Goal: Task Accomplishment & Management: Manage account settings

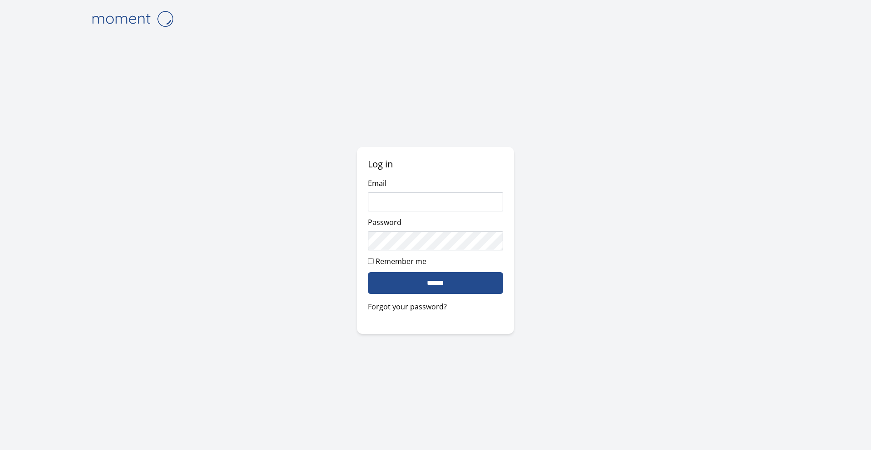
click at [393, 194] on input "Email" at bounding box center [436, 201] width 136 height 19
type input "*"
type input "**********"
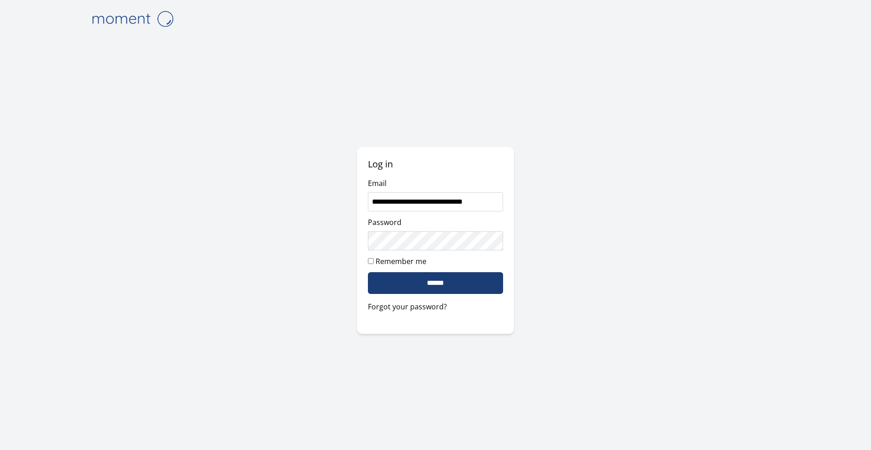
click at [393, 276] on input "******" at bounding box center [436, 283] width 136 height 22
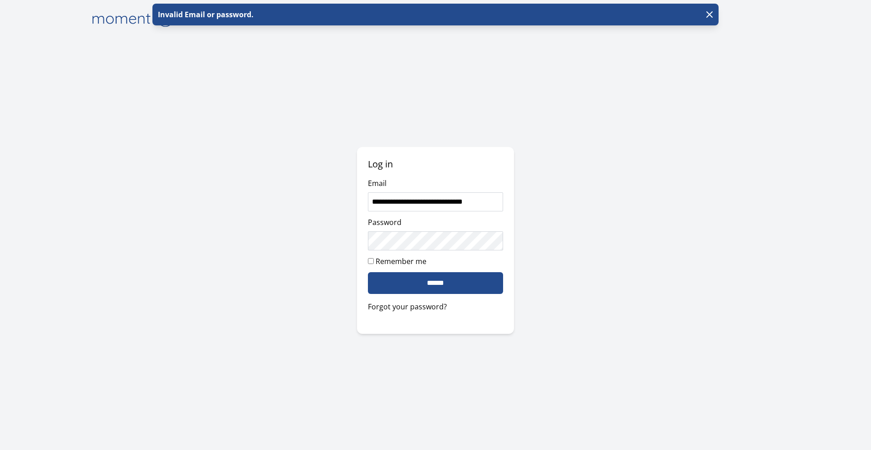
click at [320, 245] on div "**********" at bounding box center [435, 225] width 697 height 450
click at [413, 309] on link "Forgot your password?" at bounding box center [436, 306] width 136 height 11
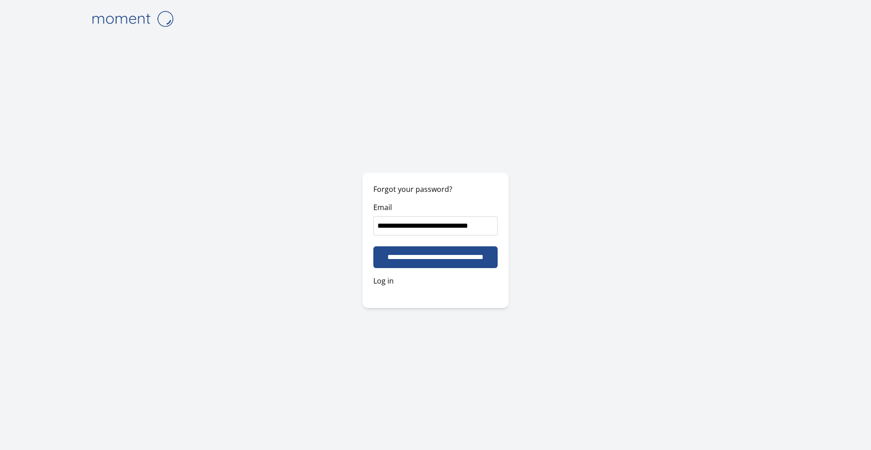
scroll to position [0, 5]
type input "**********"
click at [392, 255] on input "**********" at bounding box center [436, 257] width 136 height 22
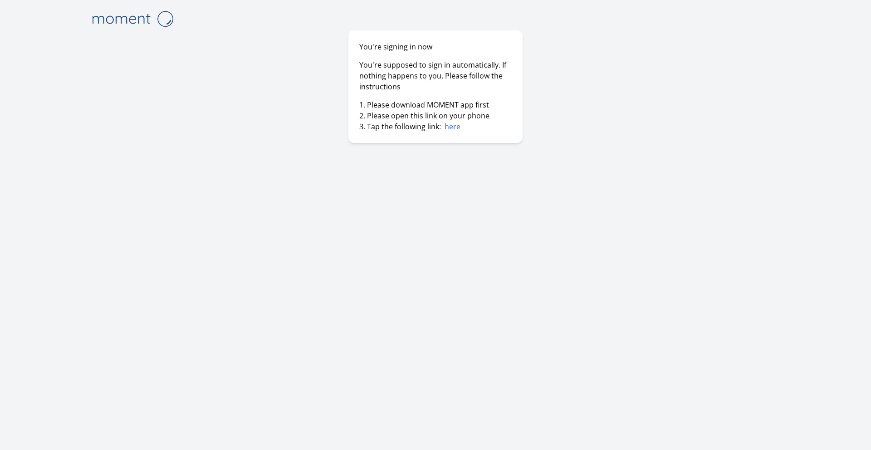
click at [453, 128] on link "here" at bounding box center [453, 127] width 16 height 10
click at [450, 127] on link "here" at bounding box center [453, 127] width 16 height 10
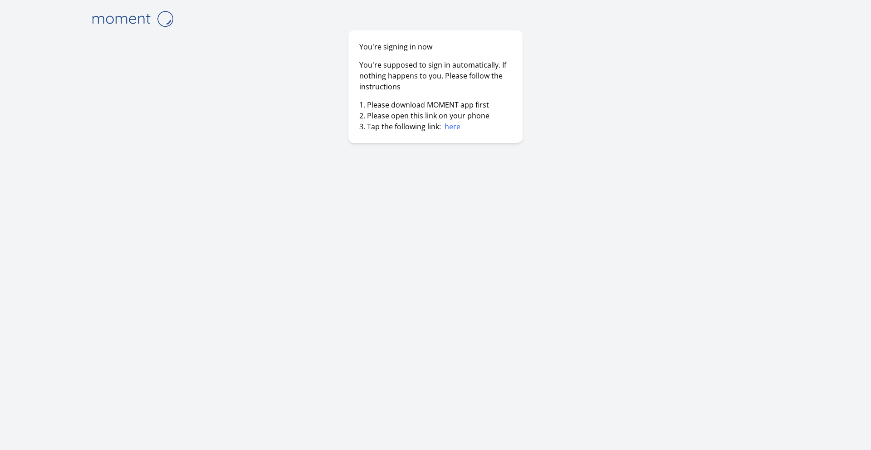
click at [450, 127] on link "here" at bounding box center [453, 127] width 16 height 10
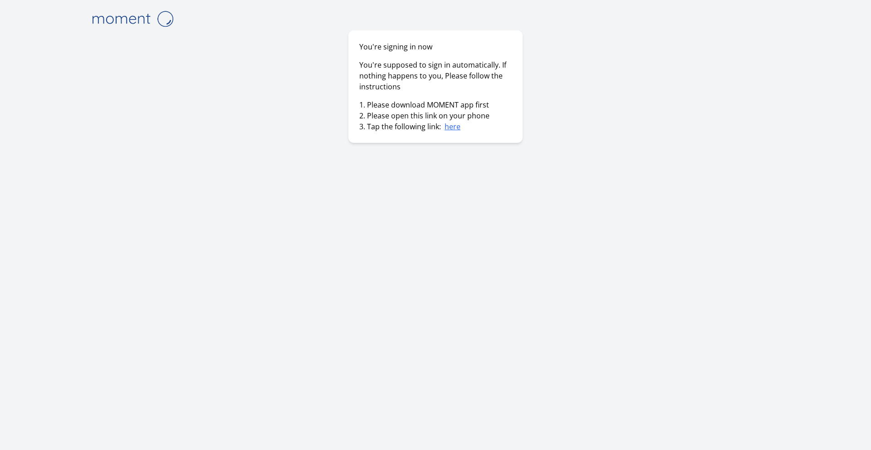
click at [450, 127] on link "here" at bounding box center [453, 127] width 16 height 10
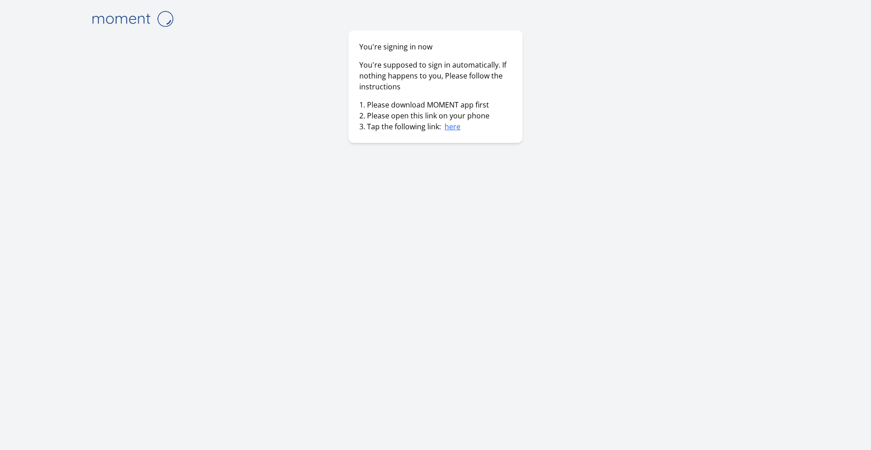
click at [454, 129] on link "here" at bounding box center [453, 127] width 16 height 10
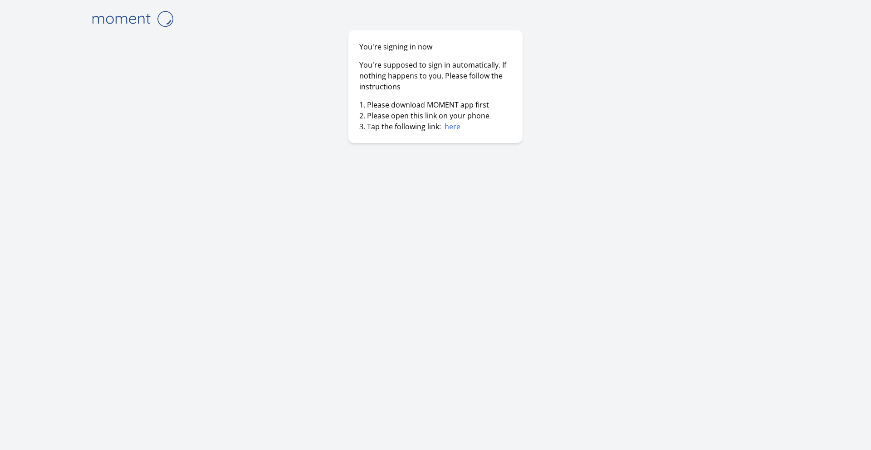
click at [454, 129] on link "here" at bounding box center [453, 127] width 16 height 10
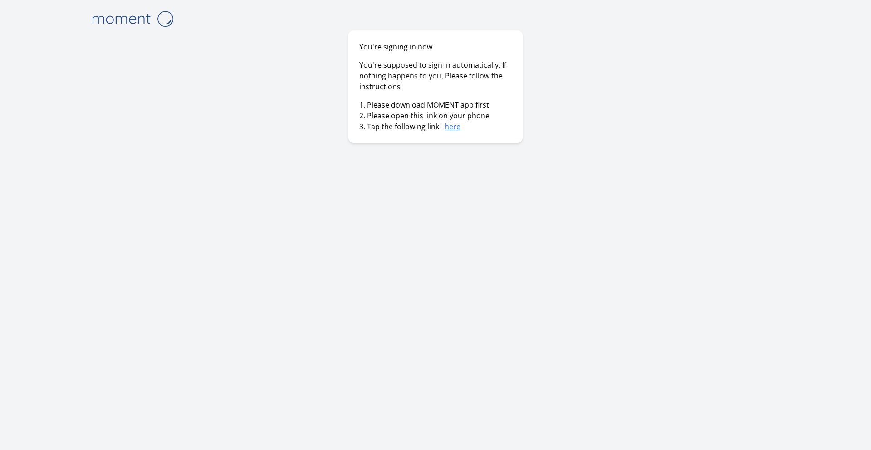
click at [454, 129] on link "here" at bounding box center [453, 127] width 16 height 10
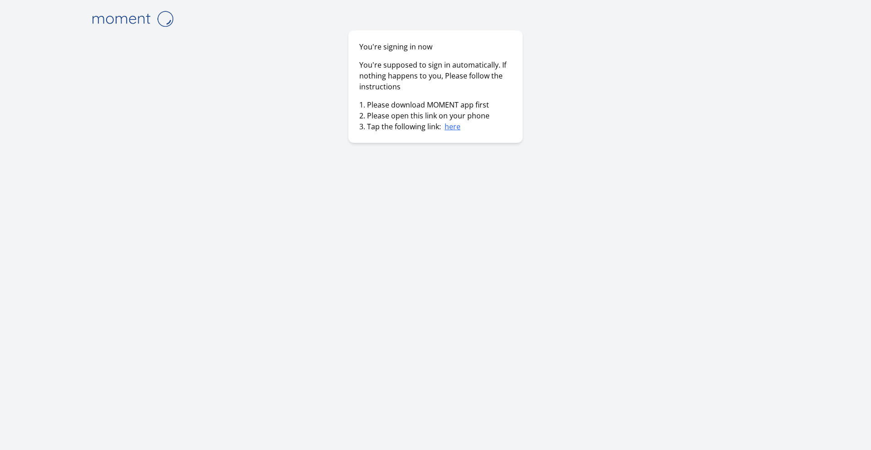
click at [454, 129] on link "here" at bounding box center [453, 127] width 16 height 10
click at [128, 16] on img at bounding box center [132, 18] width 91 height 23
click at [178, 15] on div "You're signing in now You're supposed to sign in automatically. If nothing happ…" at bounding box center [435, 225] width 697 height 450
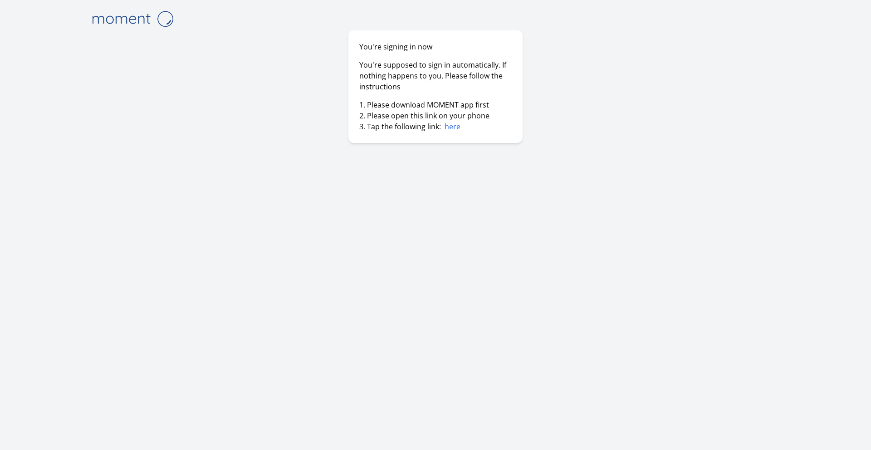
click at [173, 15] on img at bounding box center [132, 18] width 91 height 23
drag, startPoint x: 173, startPoint y: 15, endPoint x: 215, endPoint y: 9, distance: 42.3
click at [174, 15] on img at bounding box center [132, 18] width 91 height 23
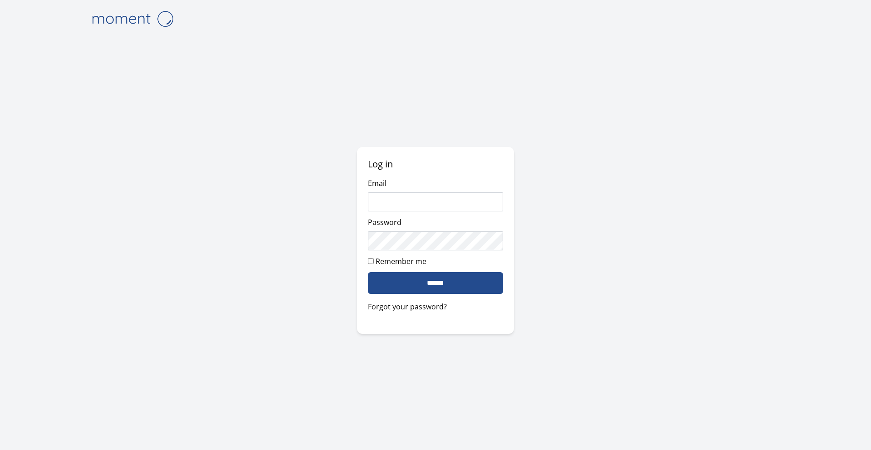
type input "*"
type input "**********"
click at [390, 285] on input "******" at bounding box center [436, 283] width 136 height 22
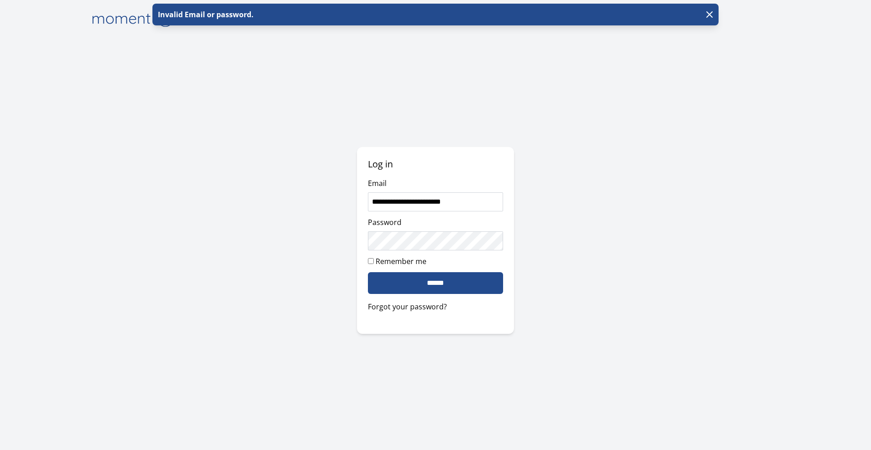
type input "**********"
click at [438, 290] on input "******" at bounding box center [436, 283] width 136 height 22
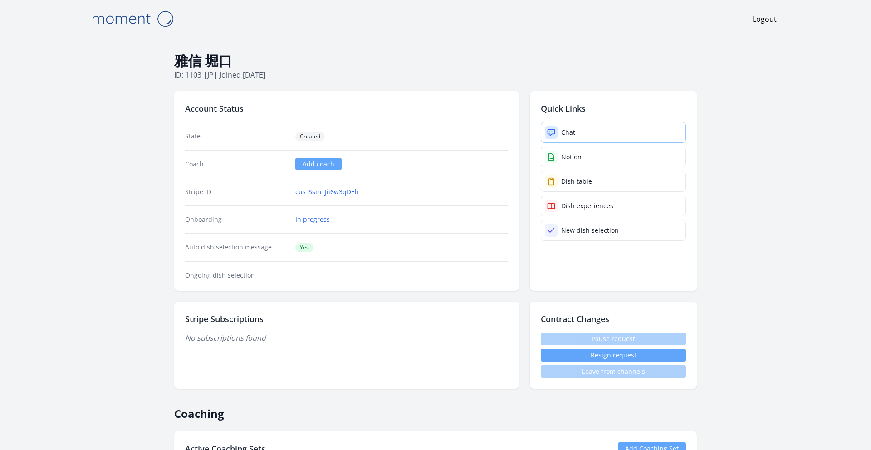
click at [584, 132] on link "Chat" at bounding box center [613, 132] width 145 height 21
click at [324, 192] on link "cus_SsmTJii6w3qDEh" at bounding box center [327, 191] width 64 height 9
click at [331, 193] on link "cus_SsmTJii6w3qDEh" at bounding box center [327, 191] width 64 height 9
click at [559, 158] on link "Notion" at bounding box center [613, 157] width 145 height 21
click at [576, 184] on div "Dish table" at bounding box center [576, 181] width 31 height 9
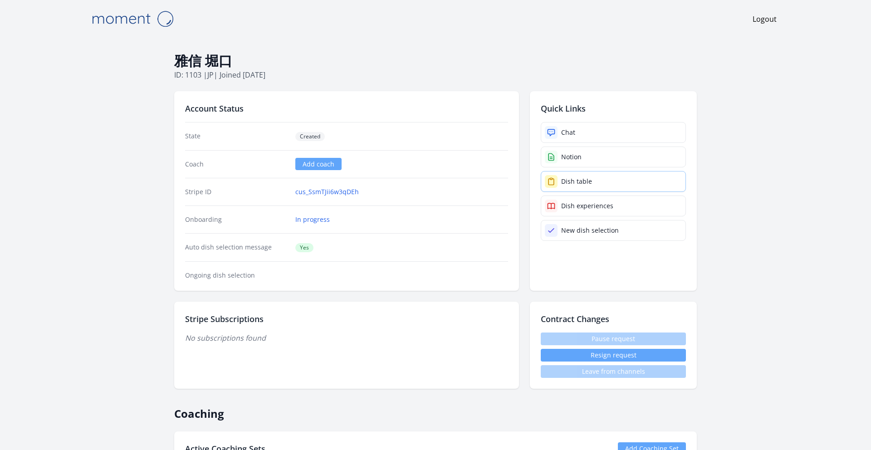
click at [559, 185] on link "Dish table" at bounding box center [613, 181] width 145 height 21
click at [575, 211] on link "Dish experiences" at bounding box center [613, 206] width 145 height 21
click at [585, 227] on div "New dish selection" at bounding box center [590, 230] width 58 height 9
click at [567, 138] on link "Chat" at bounding box center [613, 132] width 145 height 21
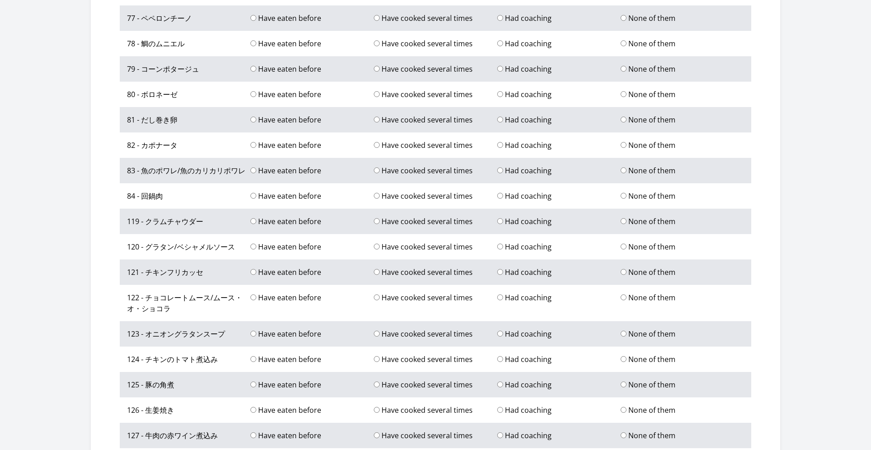
scroll to position [1240, 0]
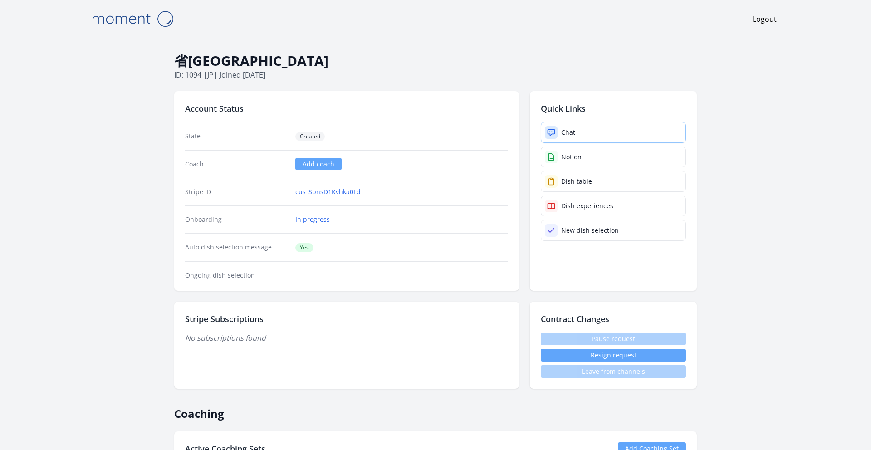
click at [571, 131] on div "Chat" at bounding box center [568, 132] width 14 height 9
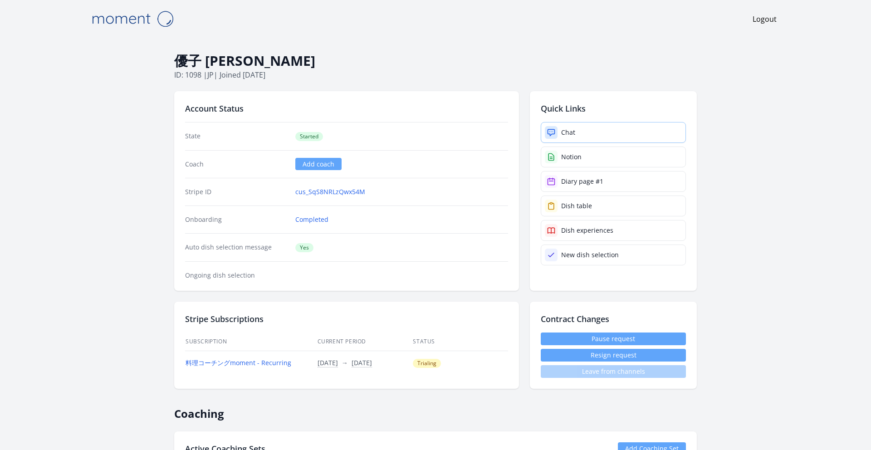
click at [558, 131] on link "Chat" at bounding box center [613, 132] width 145 height 21
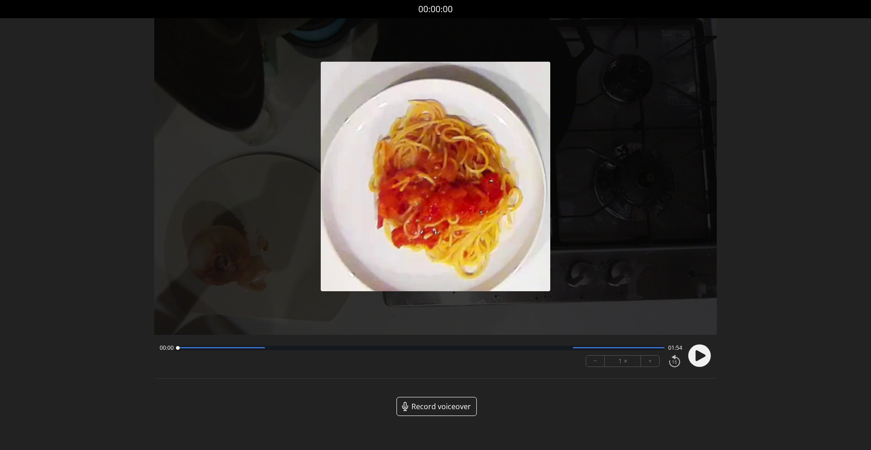
click at [693, 355] on circle at bounding box center [699, 355] width 23 height 23
click at [700, 355] on circle at bounding box center [699, 355] width 23 height 23
click at [700, 355] on icon at bounding box center [701, 355] width 10 height 11
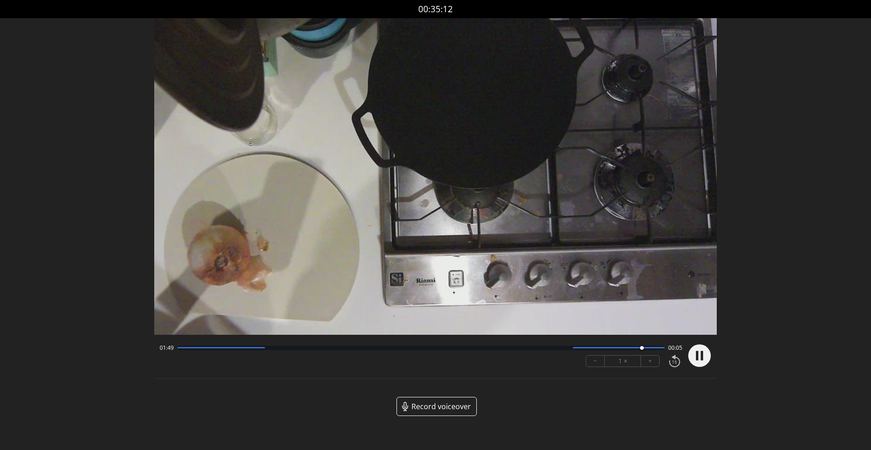
click at [301, 347] on div at bounding box center [420, 348] width 487 height 5
click at [301, 347] on div at bounding box center [302, 348] width 4 height 4
click at [307, 347] on div at bounding box center [303, 348] width 12 height 12
click at [326, 347] on div at bounding box center [420, 348] width 487 height 5
click at [332, 347] on div at bounding box center [331, 348] width 4 height 4
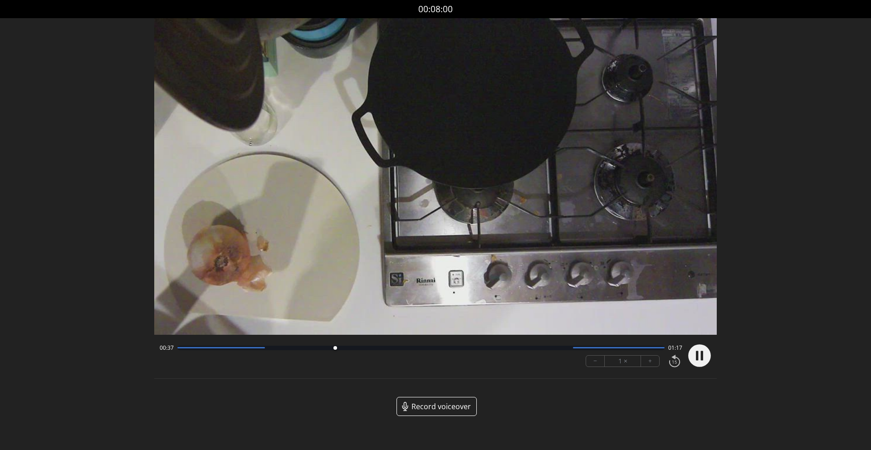
click at [341, 347] on div at bounding box center [335, 348] width 12 height 12
click at [348, 347] on div at bounding box center [348, 348] width 12 height 12
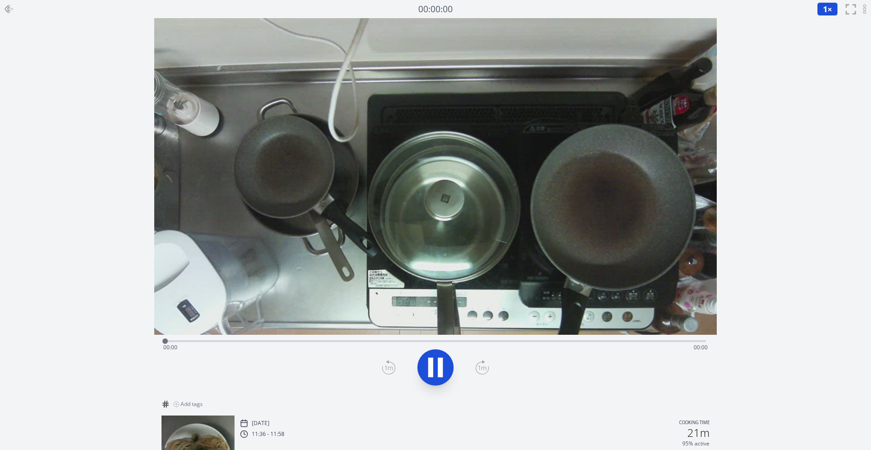
click at [445, 374] on icon at bounding box center [435, 367] width 25 height 25
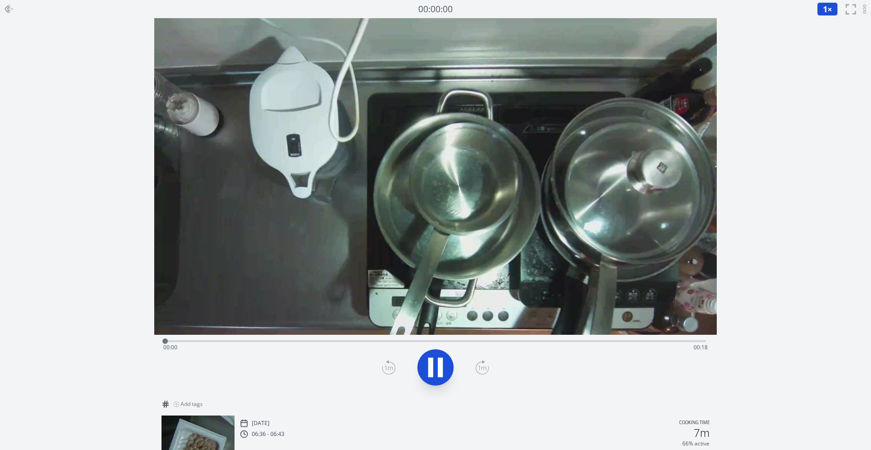
click at [437, 371] on icon at bounding box center [435, 367] width 25 height 25
click at [437, 371] on icon at bounding box center [435, 367] width 15 height 19
click at [451, 342] on div "Time elapsed: 00:00 Time remaining: 00:18" at bounding box center [435, 347] width 545 height 15
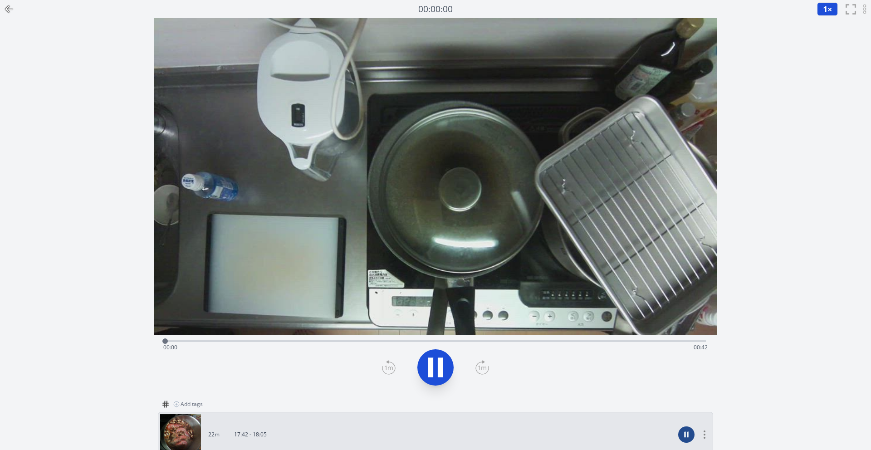
click at [436, 373] on icon at bounding box center [435, 367] width 25 height 25
click at [414, 343] on div "Time elapsed: 00:00 Time remaining: 00:42" at bounding box center [435, 347] width 545 height 15
